Goal: Information Seeking & Learning: Learn about a topic

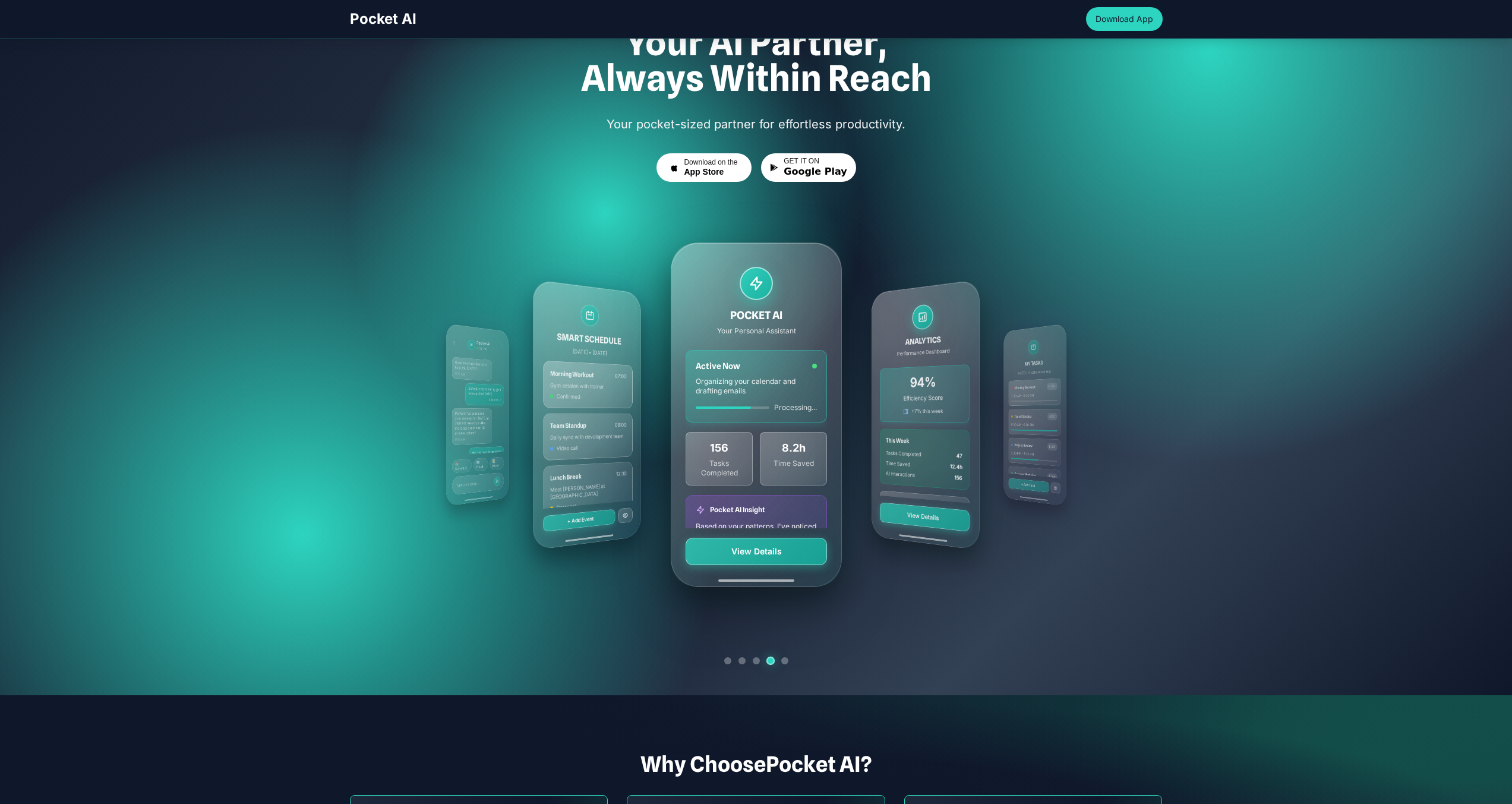
scroll to position [130, 0]
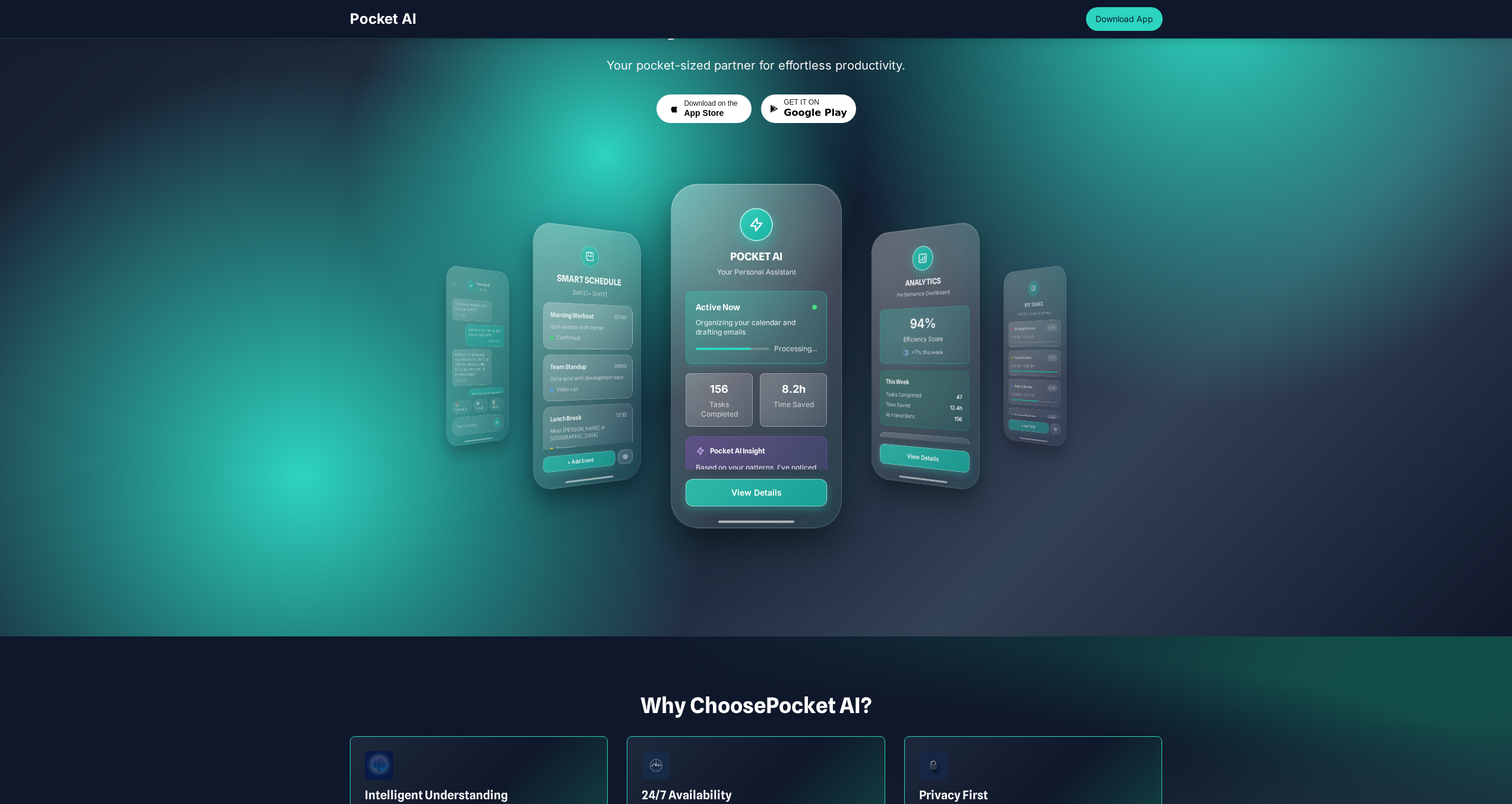
scroll to position [165, 0]
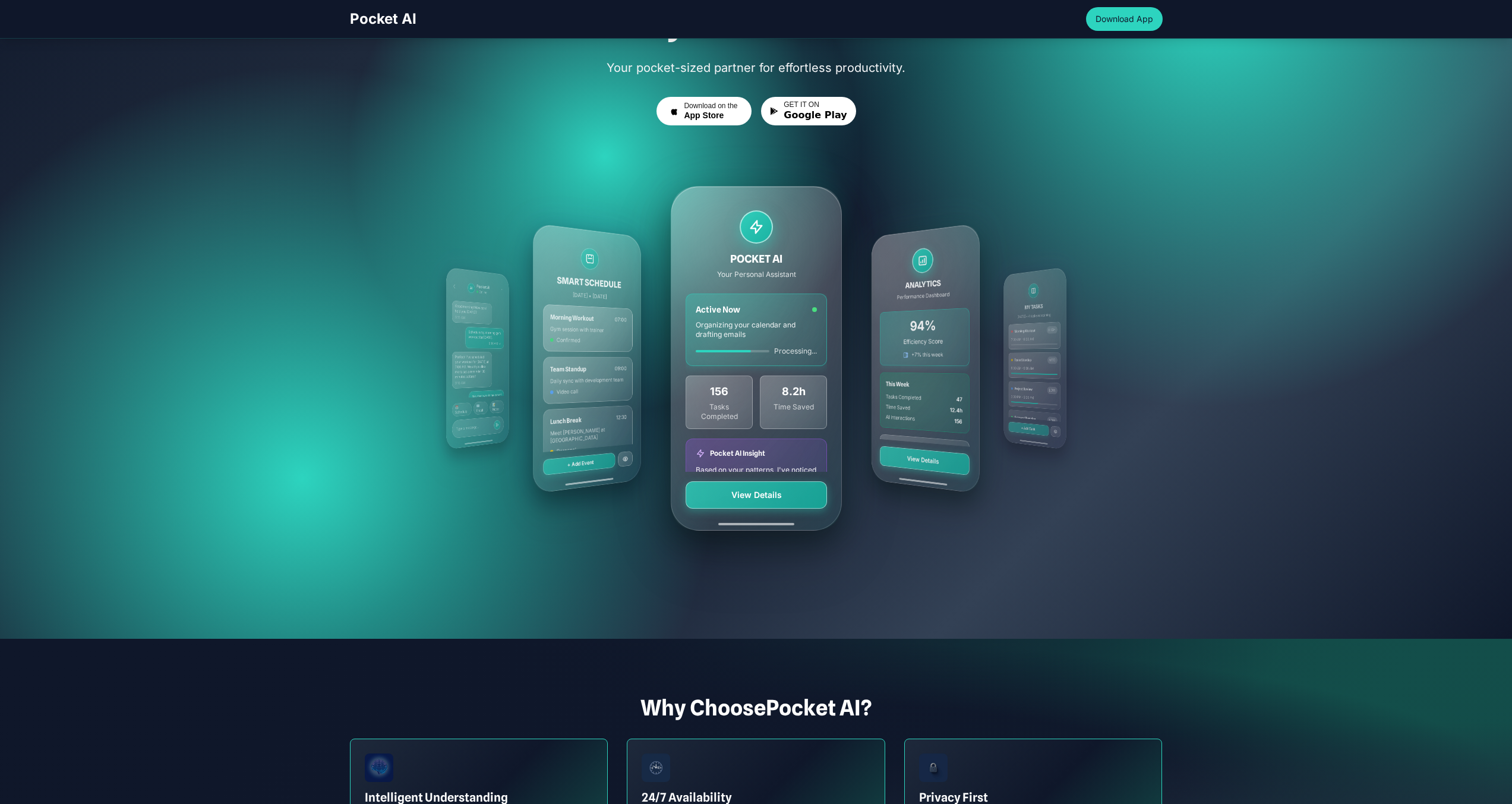
click at [919, 397] on div "ANALYTICS Performance Dashboard 94% Efficiency Score +7% this week This Week Ta…" at bounding box center [925, 358] width 108 height 270
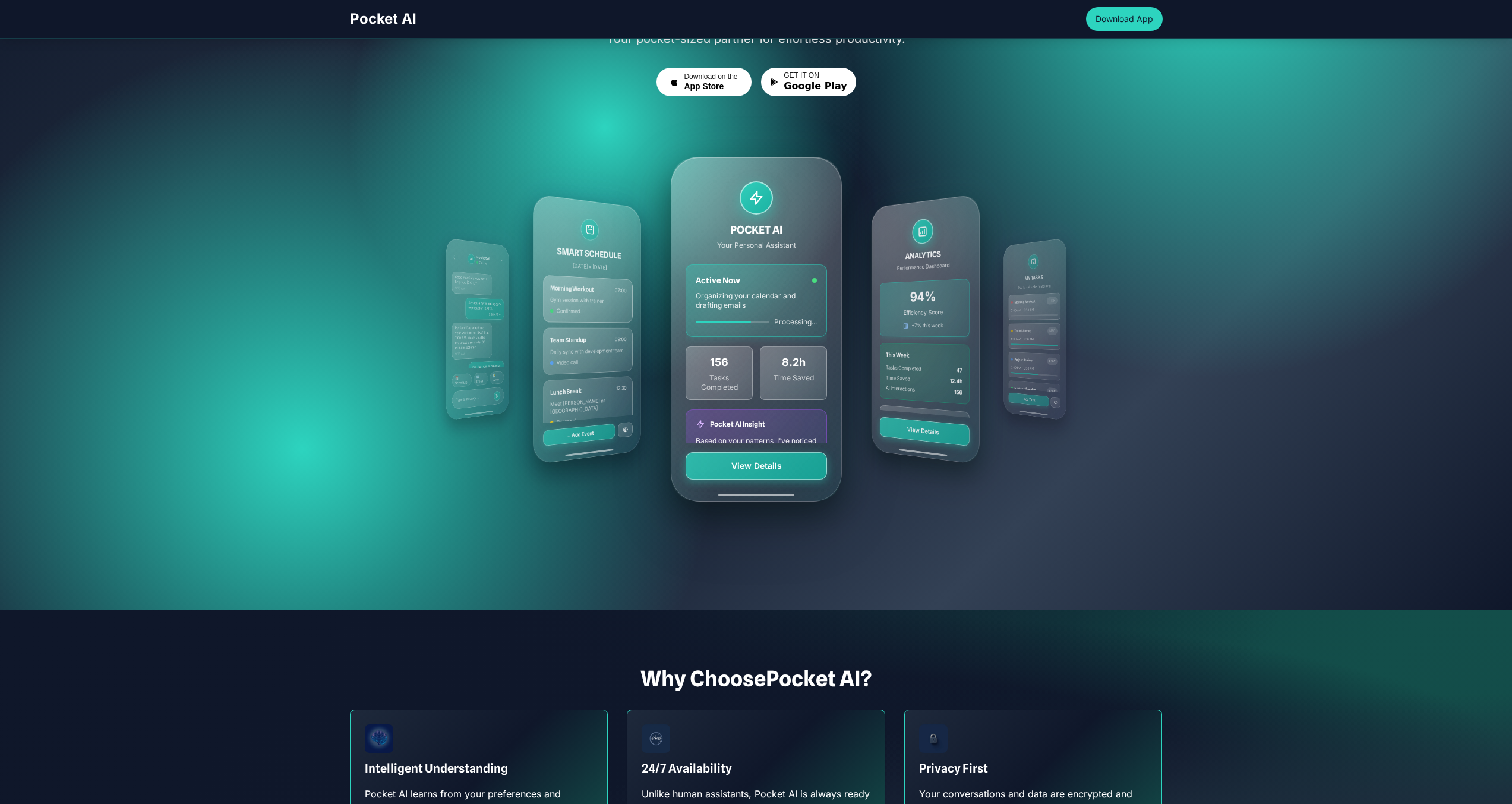
scroll to position [76, 0]
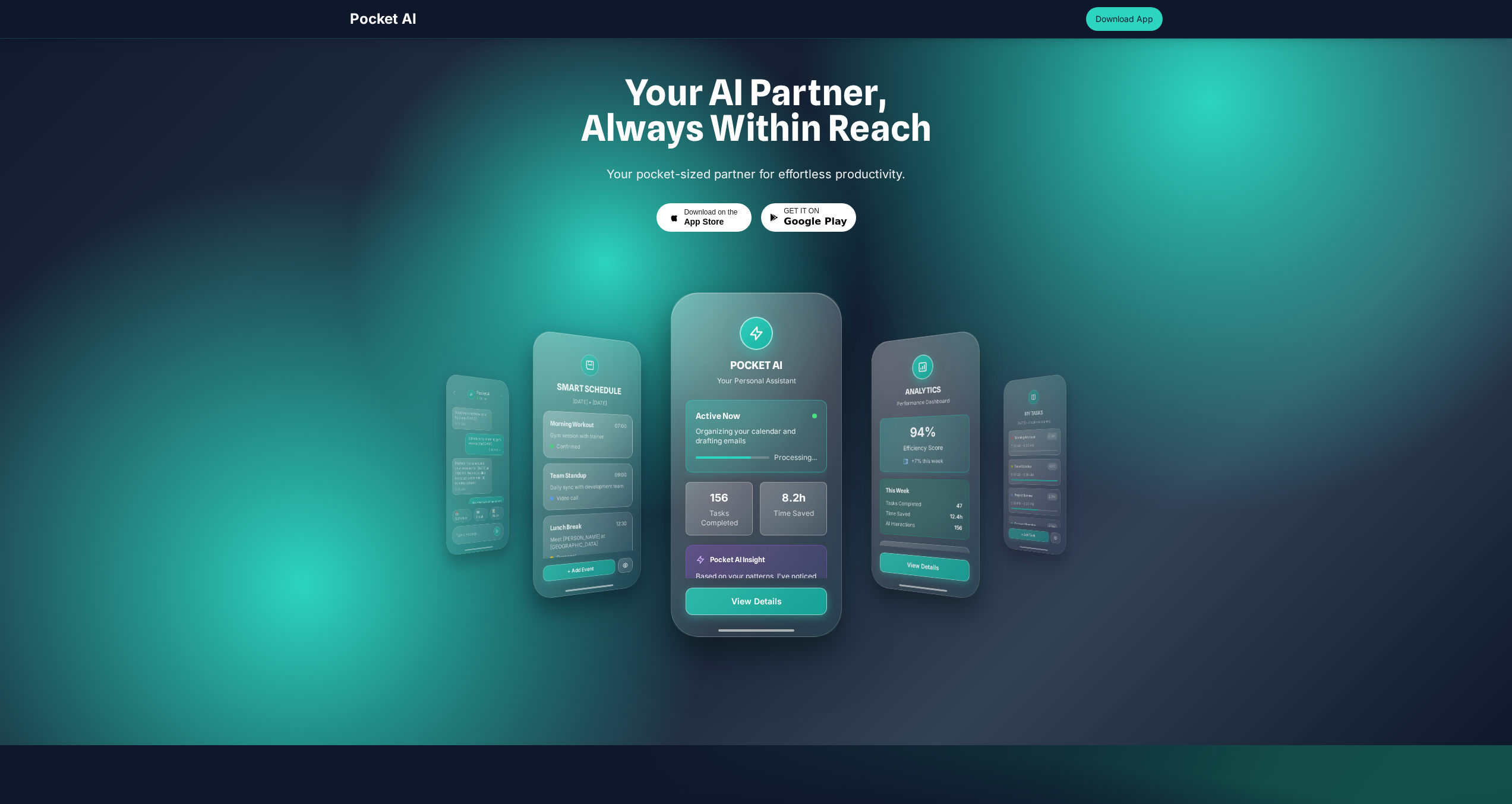
scroll to position [79, 0]
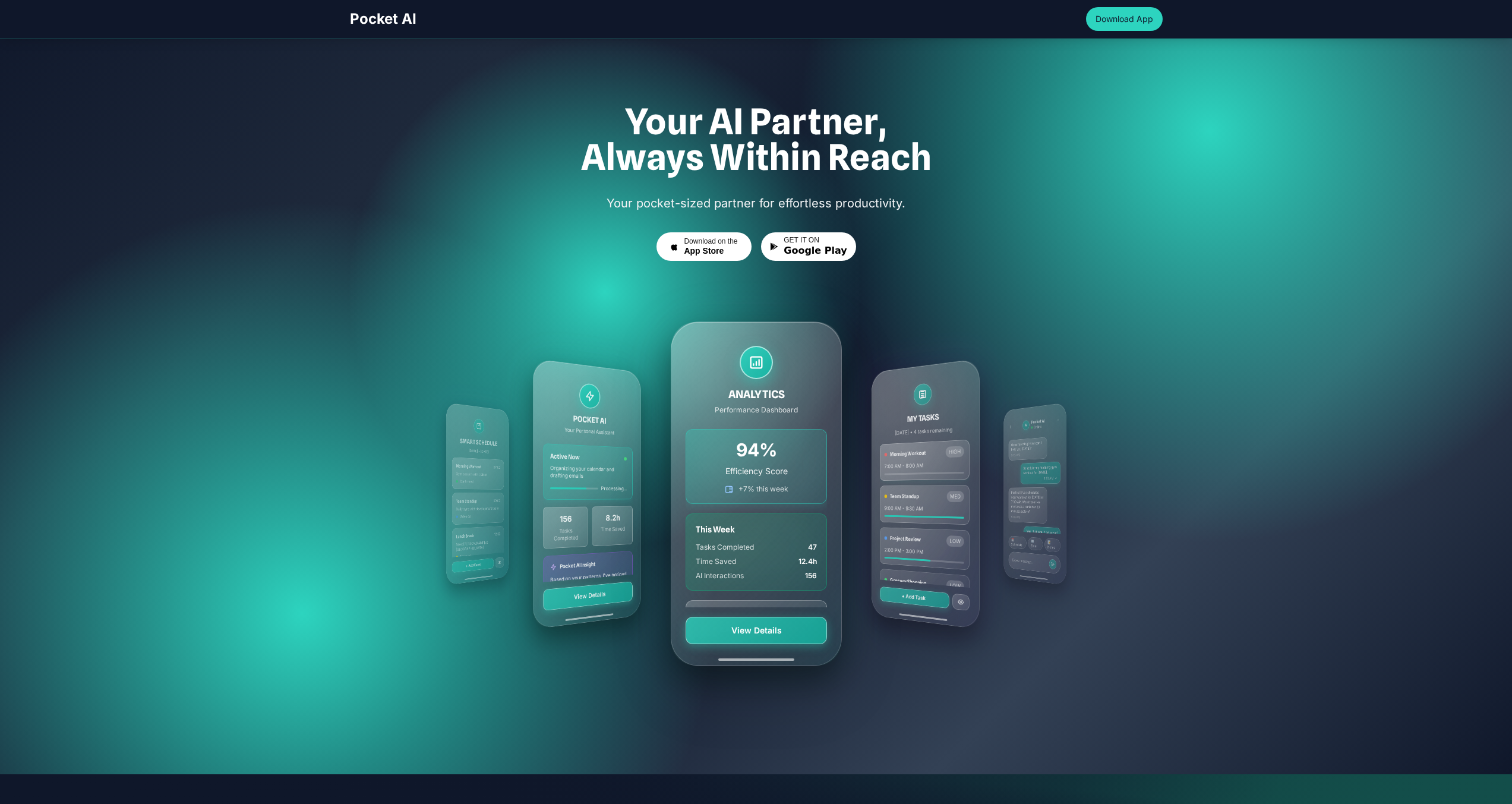
scroll to position [0, 0]
